Goal: Complete application form

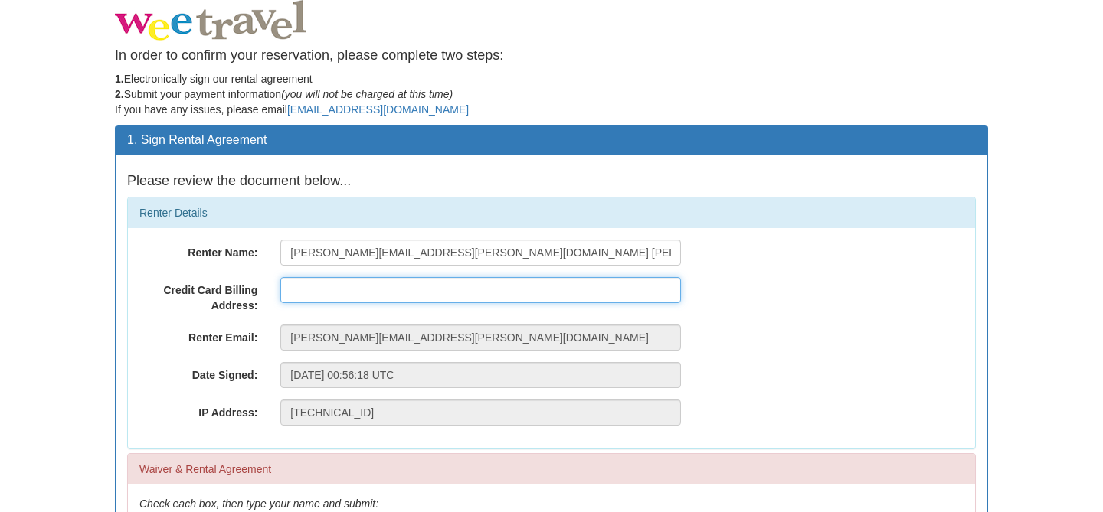
click at [297, 295] on input "text" at bounding box center [480, 290] width 401 height 26
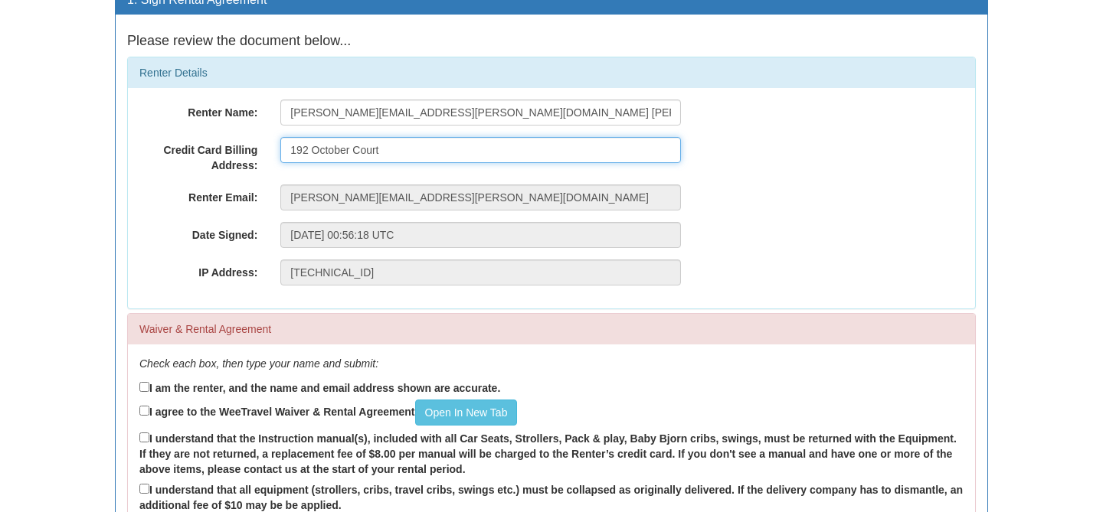
scroll to position [145, 0]
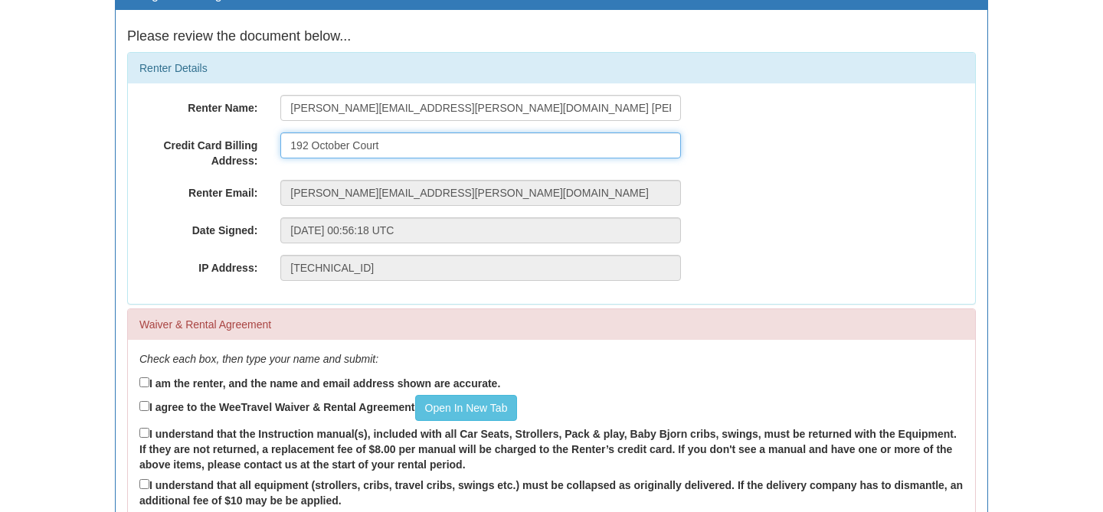
type input "192 October Court"
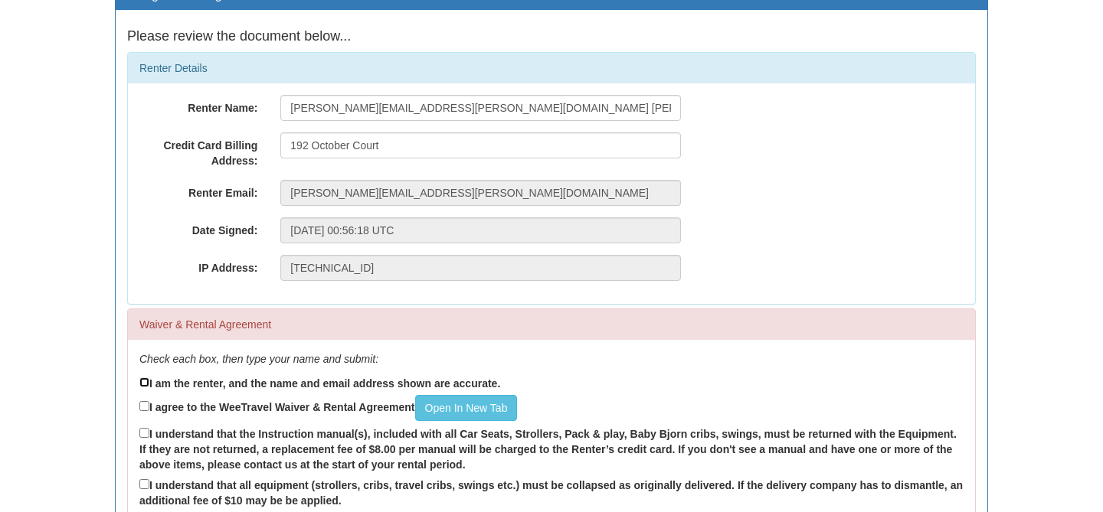
click at [142, 381] on input "I am the renter, and the name and email address shown are accurate." at bounding box center [144, 383] width 10 height 10
checkbox input "true"
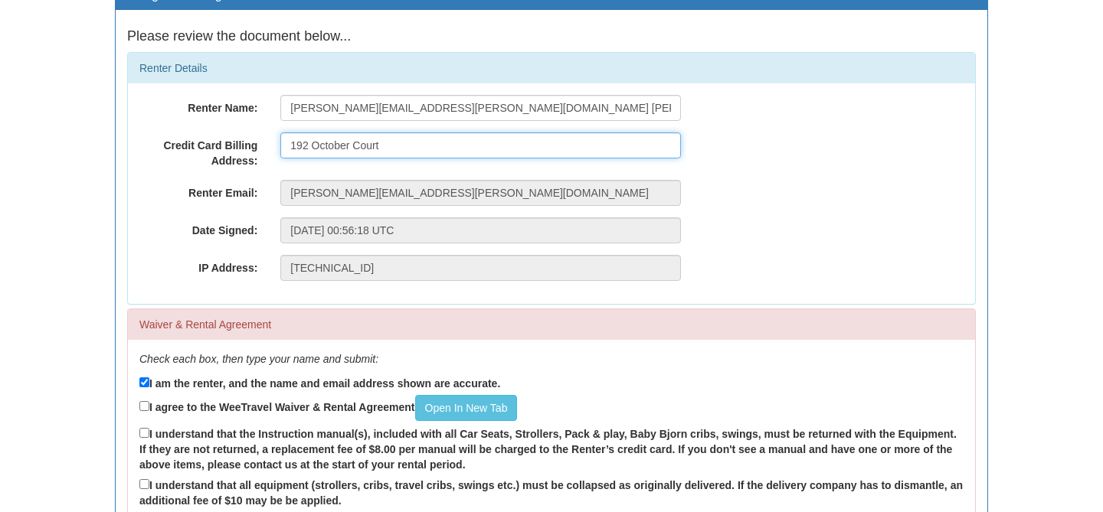
click at [463, 149] on input "192 October Court" at bounding box center [480, 146] width 401 height 26
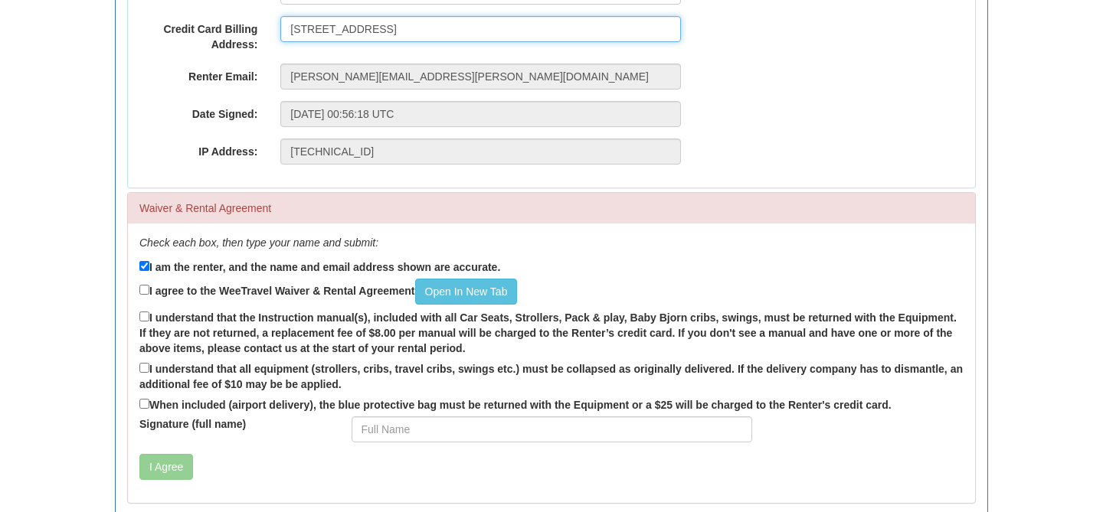
scroll to position [263, 0]
type input "[STREET_ADDRESS]"
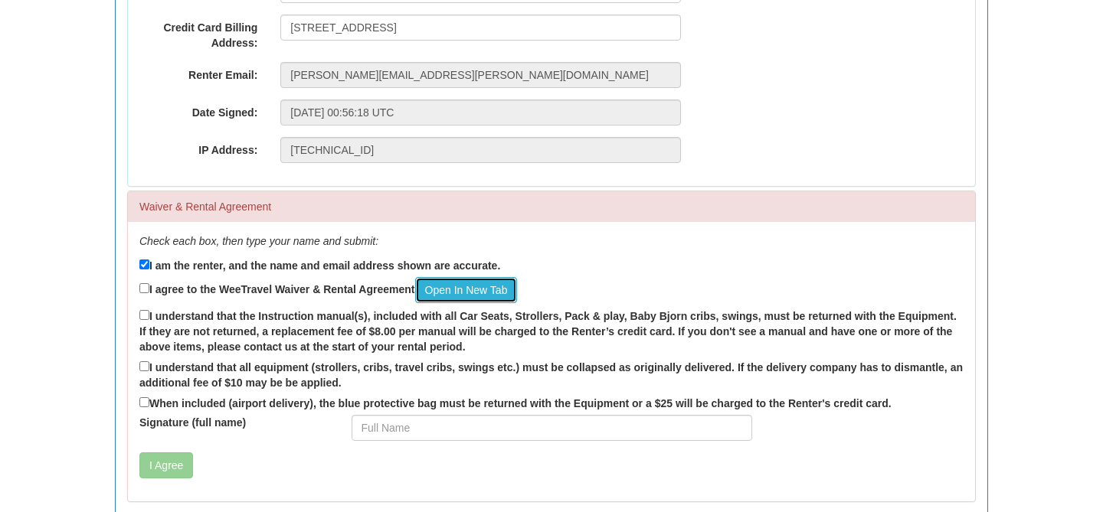
click at [449, 293] on link "Open In New Tab" at bounding box center [466, 290] width 103 height 26
click at [146, 364] on input "I understand that all equipment (strollers, cribs, travel cribs, swings etc.) m…" at bounding box center [144, 367] width 10 height 10
checkbox input "true"
click at [142, 405] on input "When included (airport delivery), the blue protective bag must be returned with…" at bounding box center [144, 403] width 10 height 10
checkbox input "true"
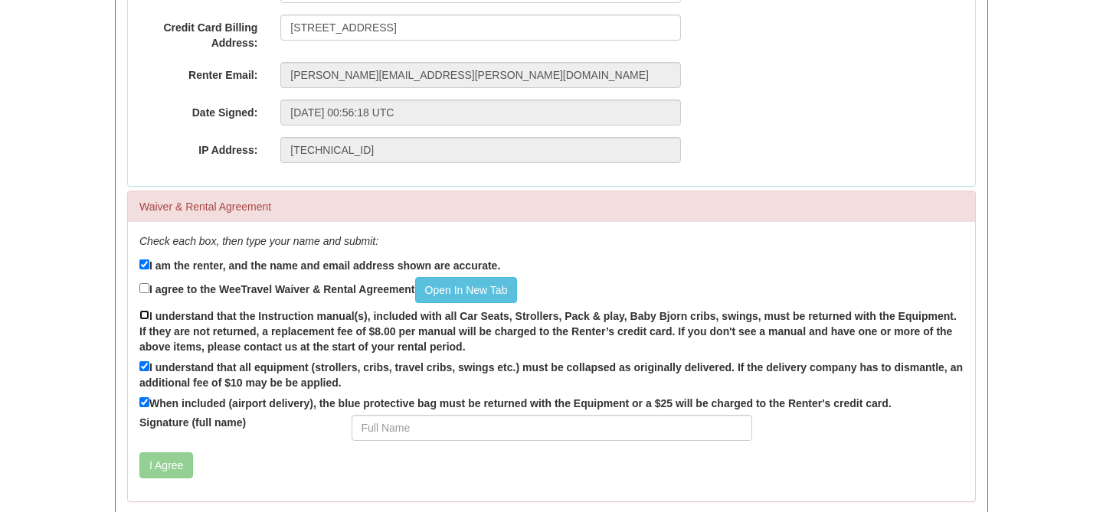
click at [144, 317] on input "I understand that the Instruction manual(s), included with all Car Seats, Strol…" at bounding box center [144, 315] width 10 height 10
checkbox input "true"
click at [146, 285] on input "I agree to the WeeTravel Waiver & Rental Agreement Open In [GEOGRAPHIC_DATA]" at bounding box center [144, 288] width 10 height 10
checkbox input "true"
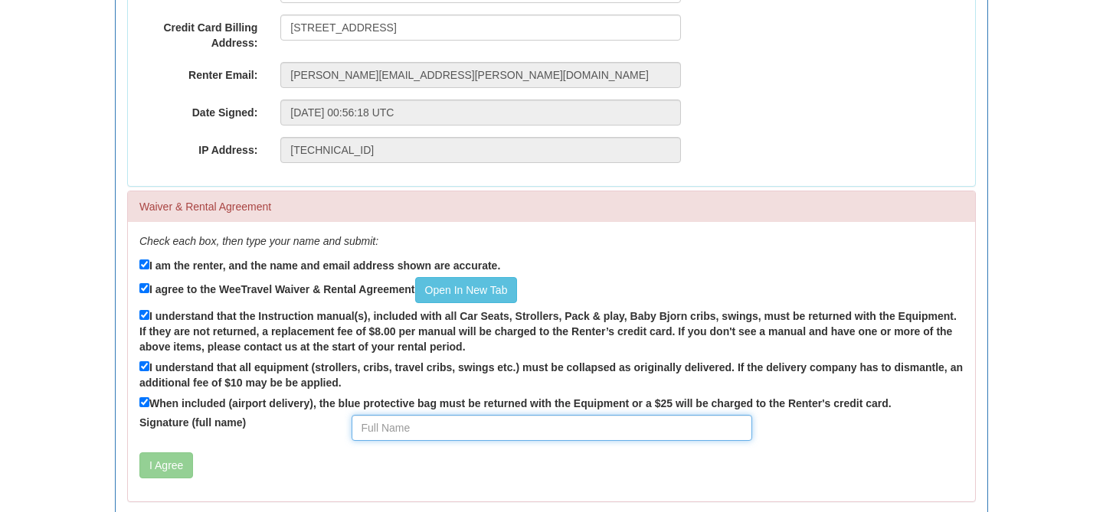
click at [392, 424] on input "Signature (full name)" at bounding box center [552, 428] width 401 height 26
type input "[PERSON_NAME]"
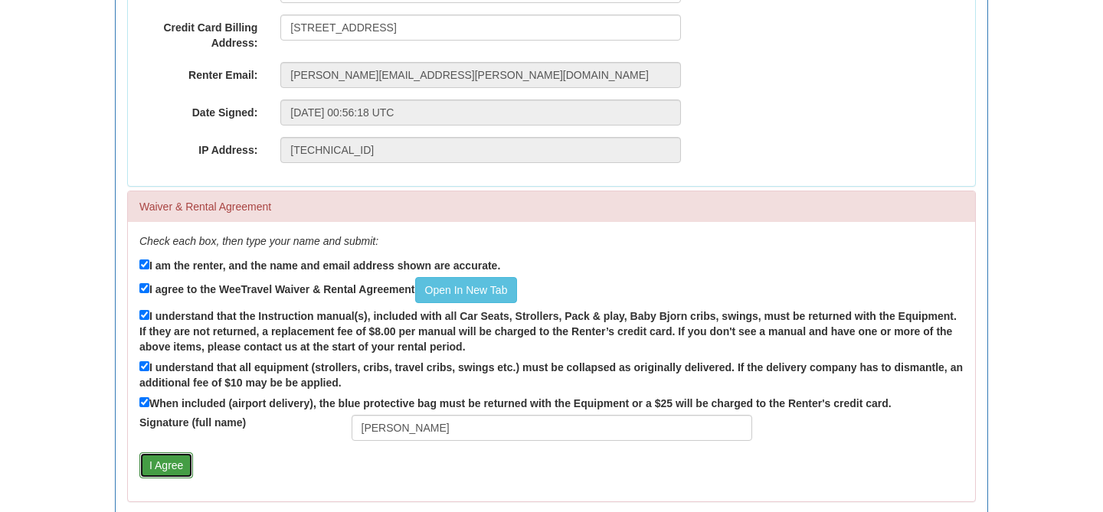
click at [165, 465] on button "I Agree" at bounding box center [166, 466] width 54 height 26
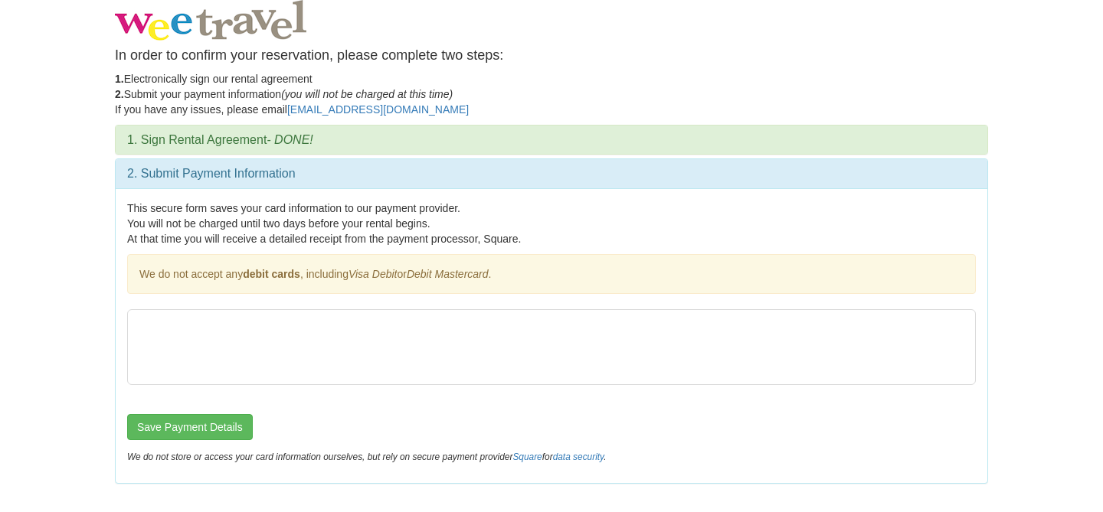
scroll to position [0, 0]
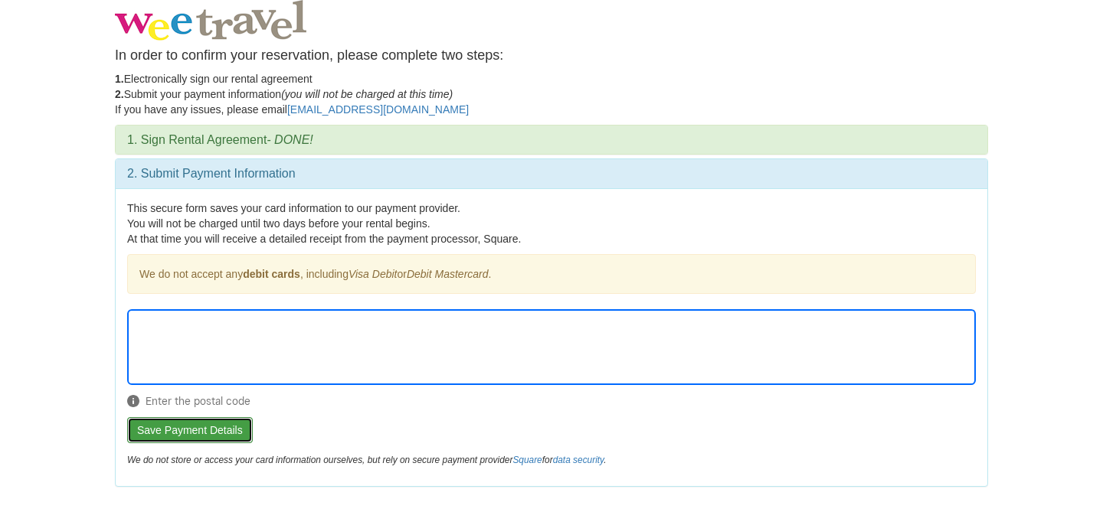
click at [195, 430] on button "Save Payment Details" at bounding box center [190, 430] width 126 height 26
